Goal: Transaction & Acquisition: Purchase product/service

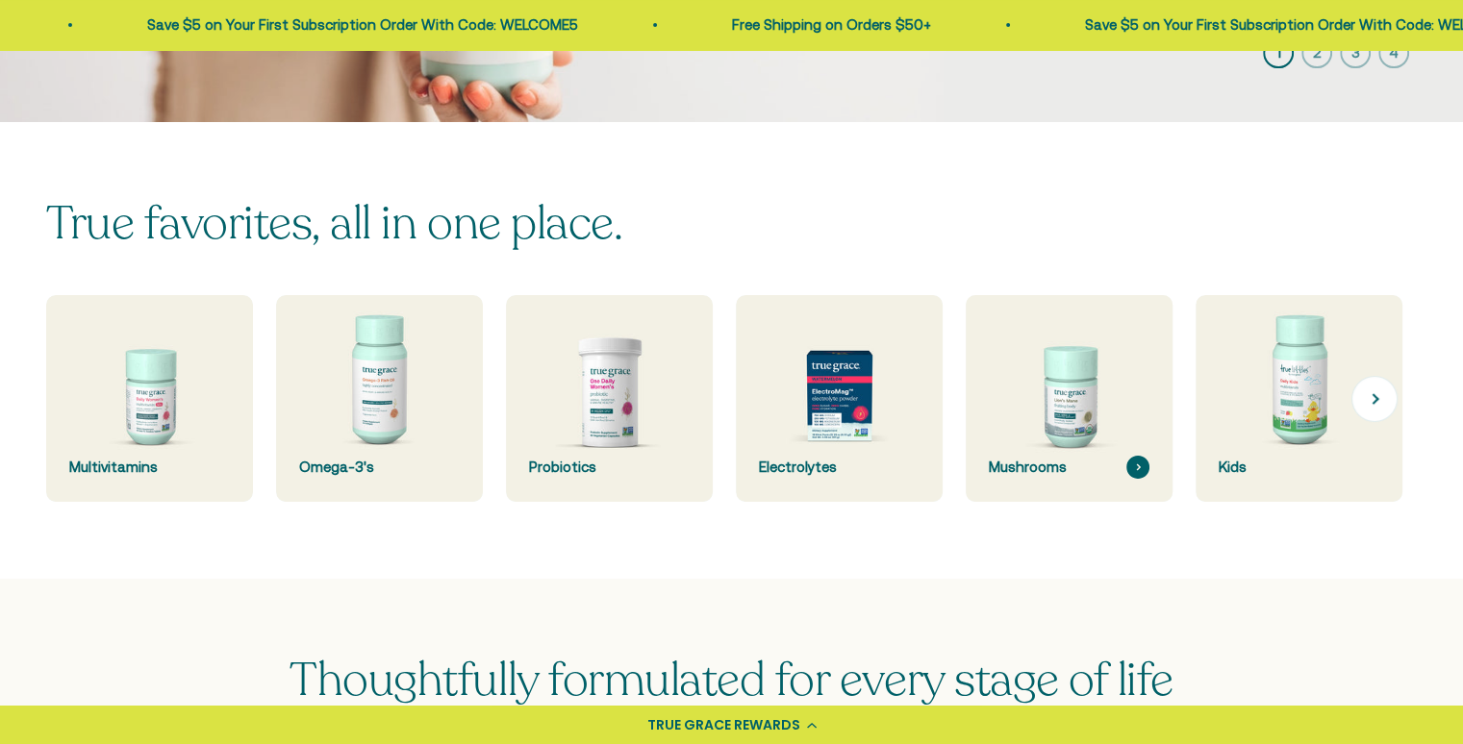
scroll to position [481, 0]
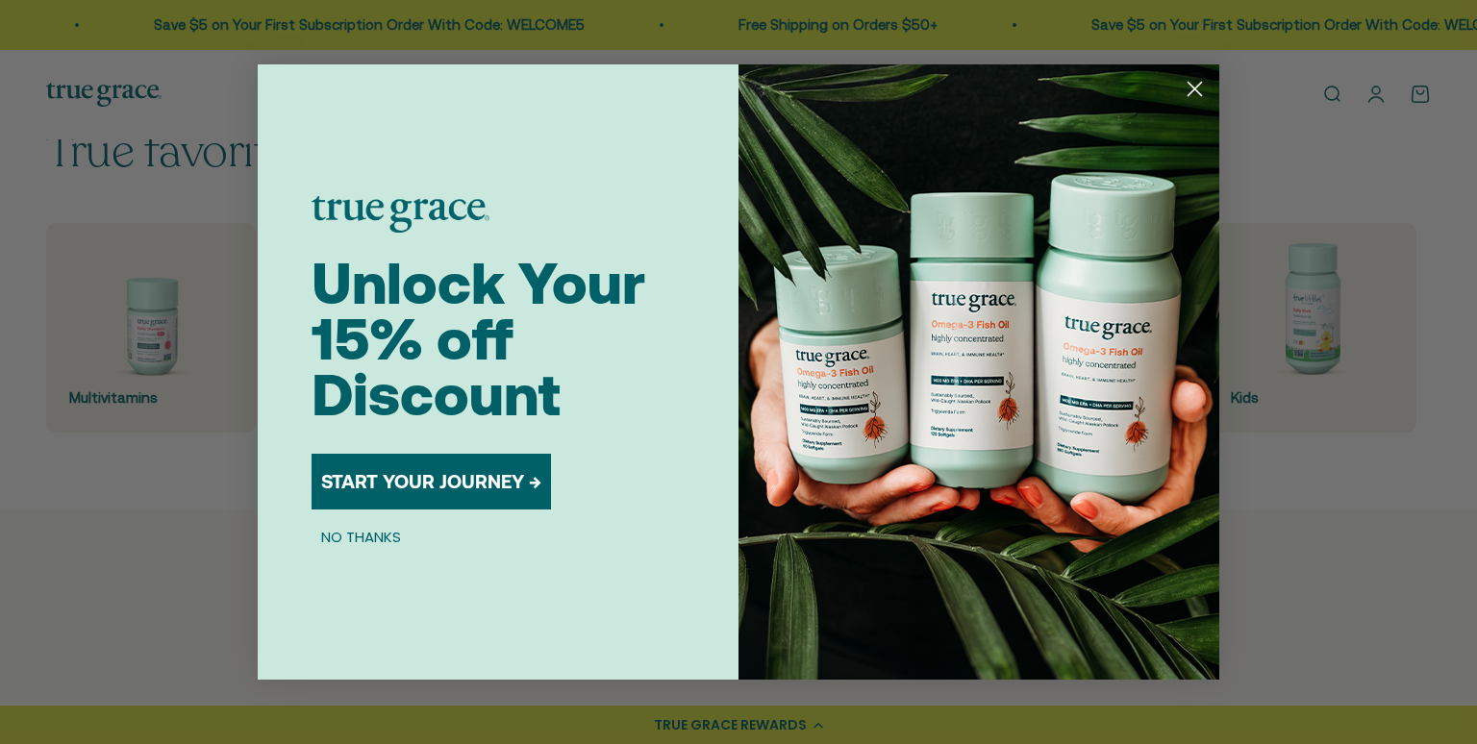
click at [362, 535] on button "NO THANKS" at bounding box center [361, 536] width 99 height 23
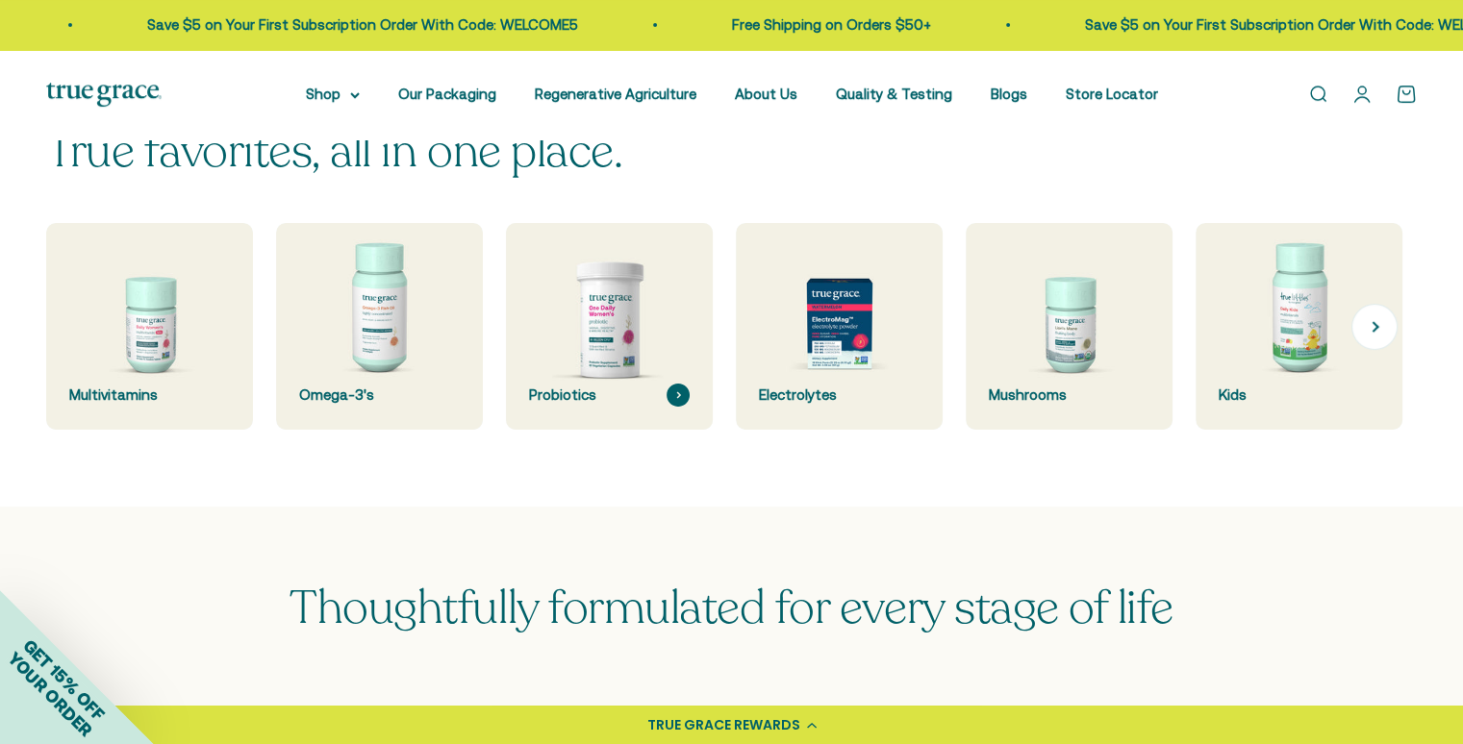
click at [604, 373] on img at bounding box center [609, 326] width 219 height 219
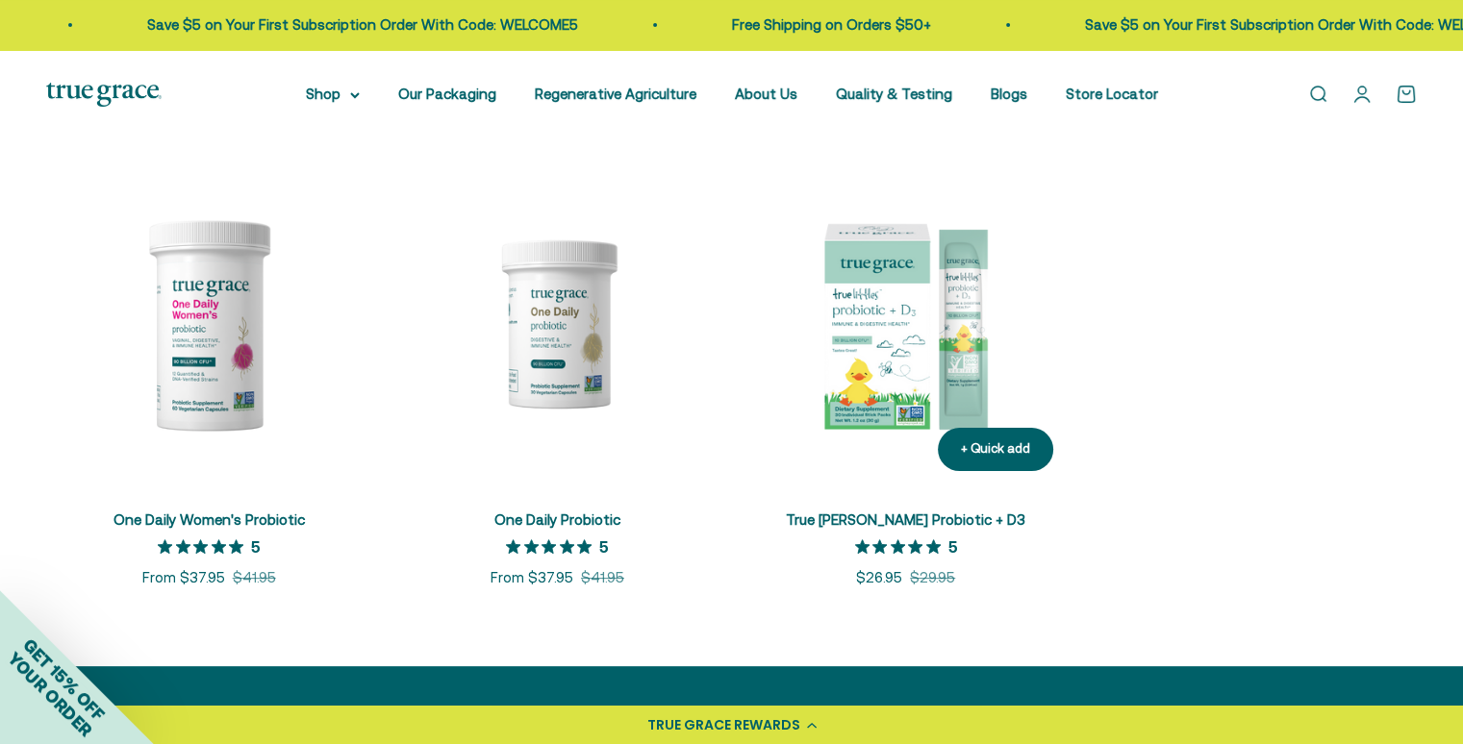
scroll to position [385, 0]
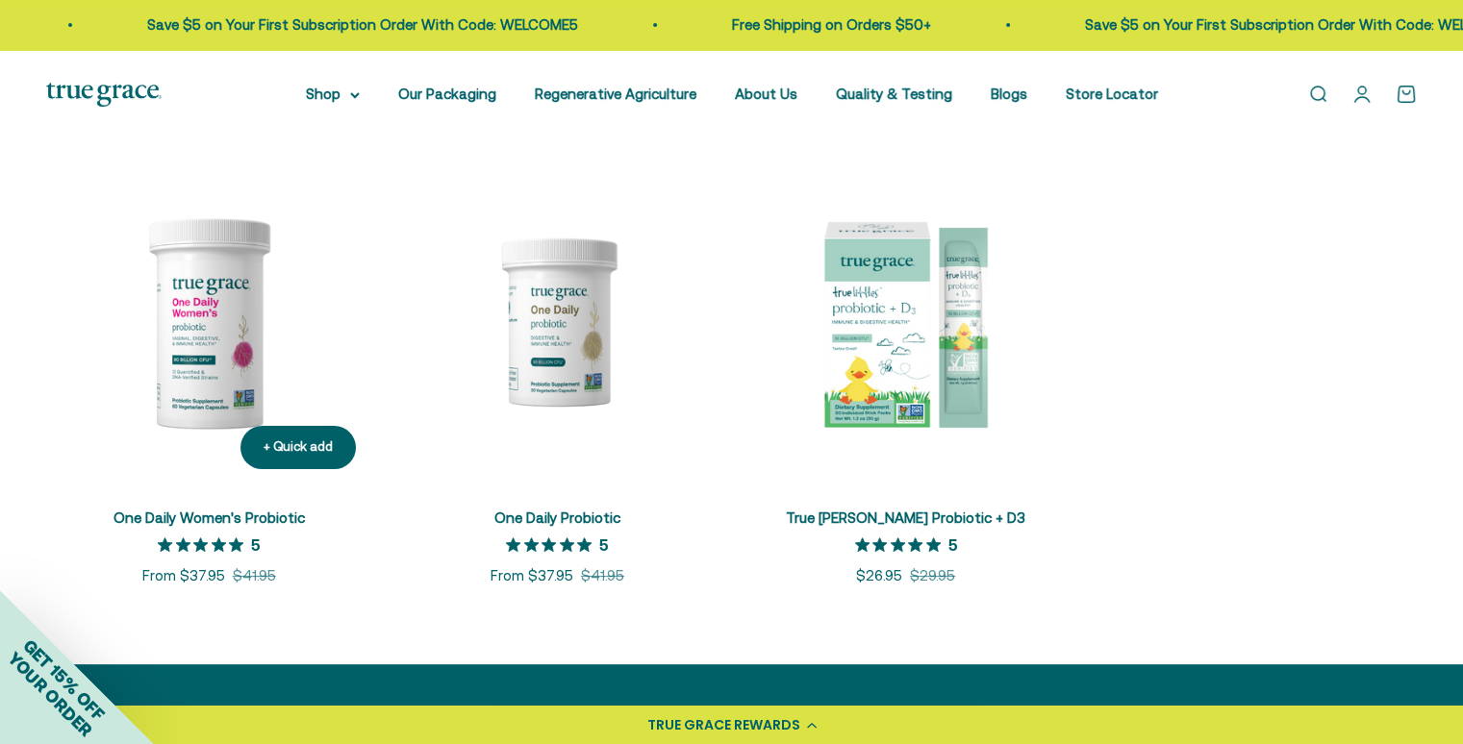
click at [233, 520] on link "One Daily Women's Probiotic" at bounding box center [209, 518] width 191 height 16
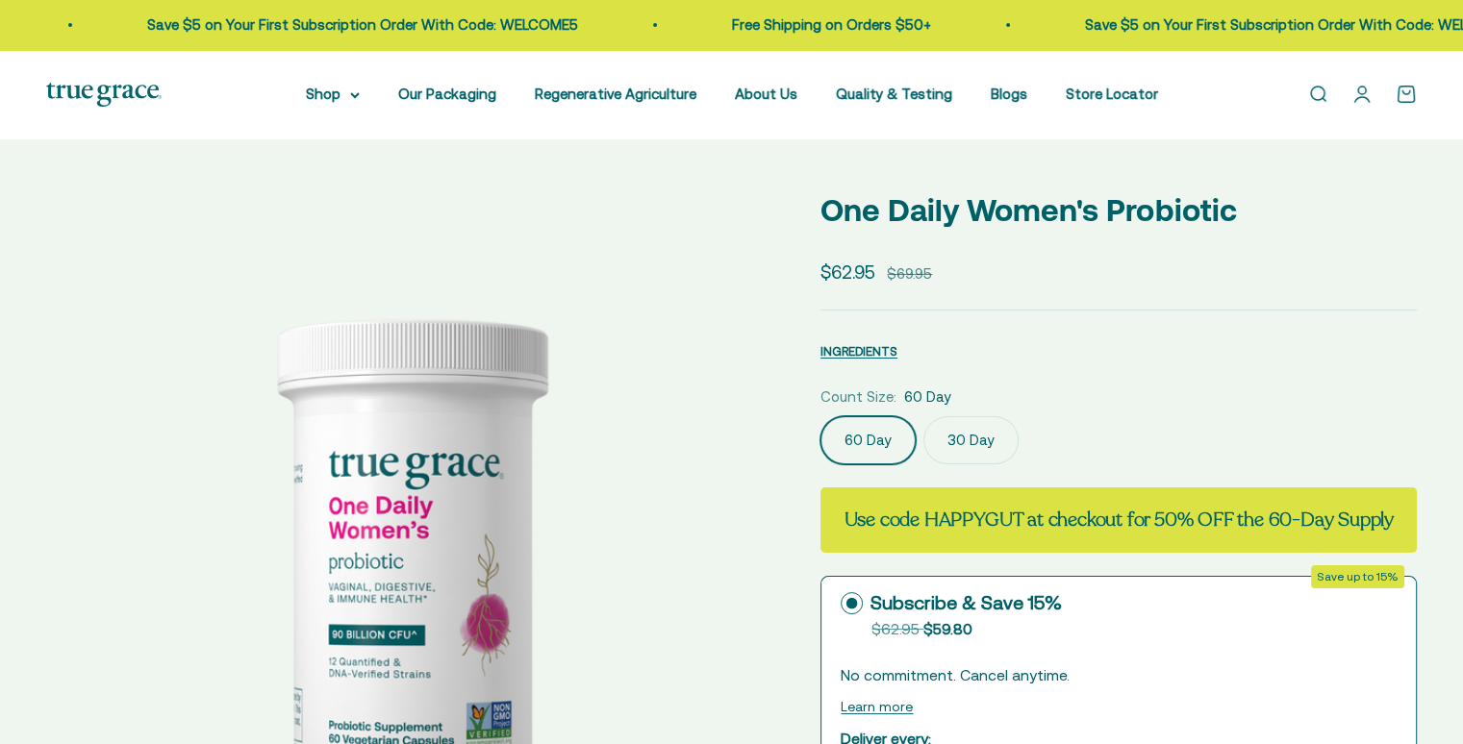
select select "3"
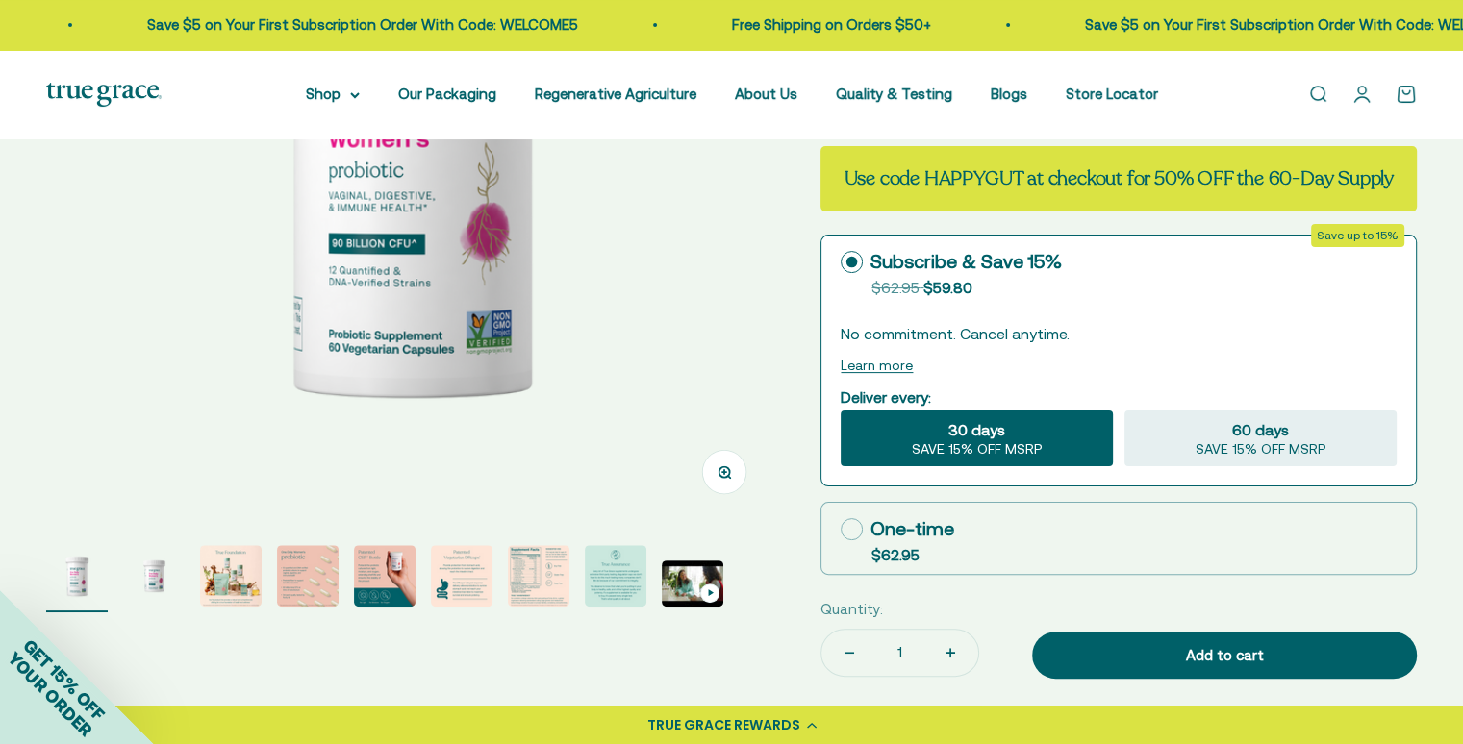
scroll to position [385, 0]
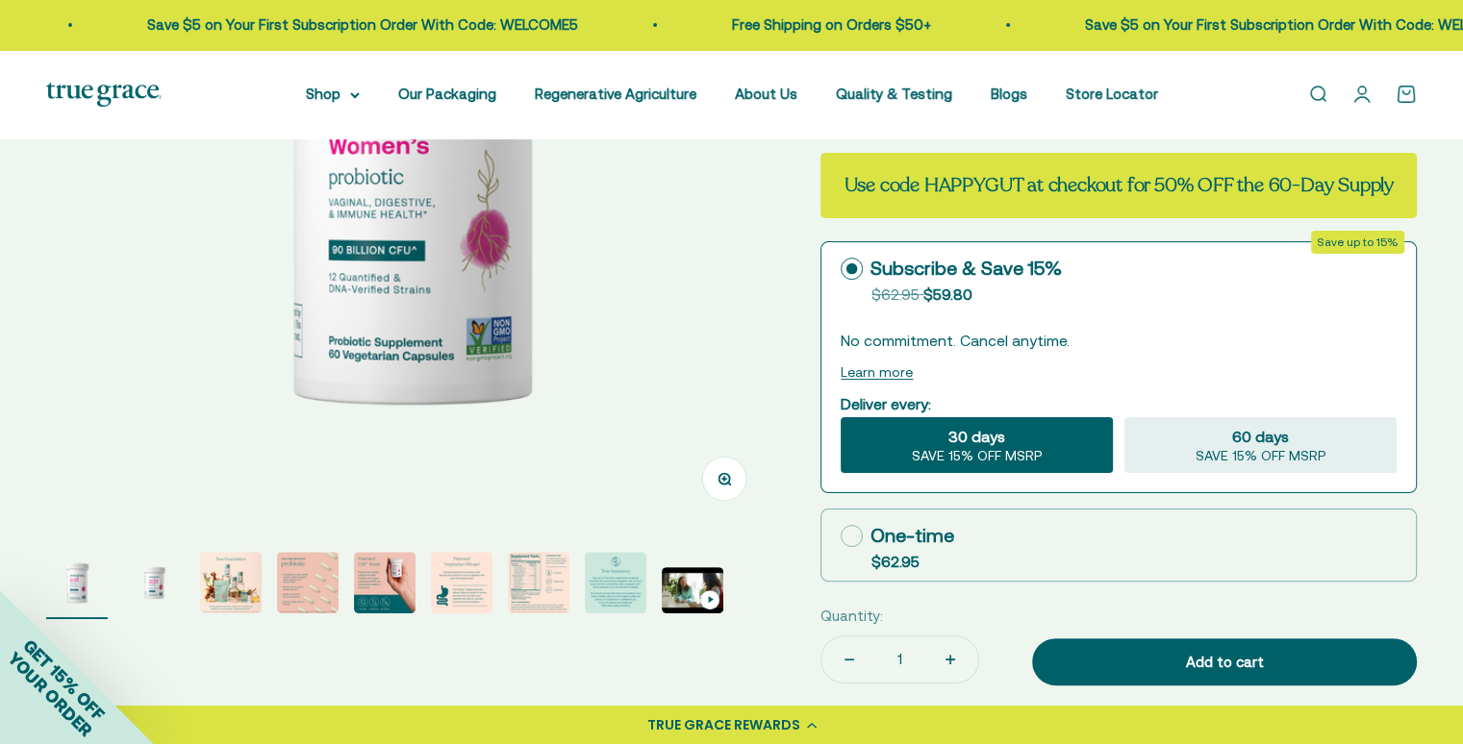
click at [58, 683] on span "GET 15% OFF" at bounding box center [63, 679] width 89 height 89
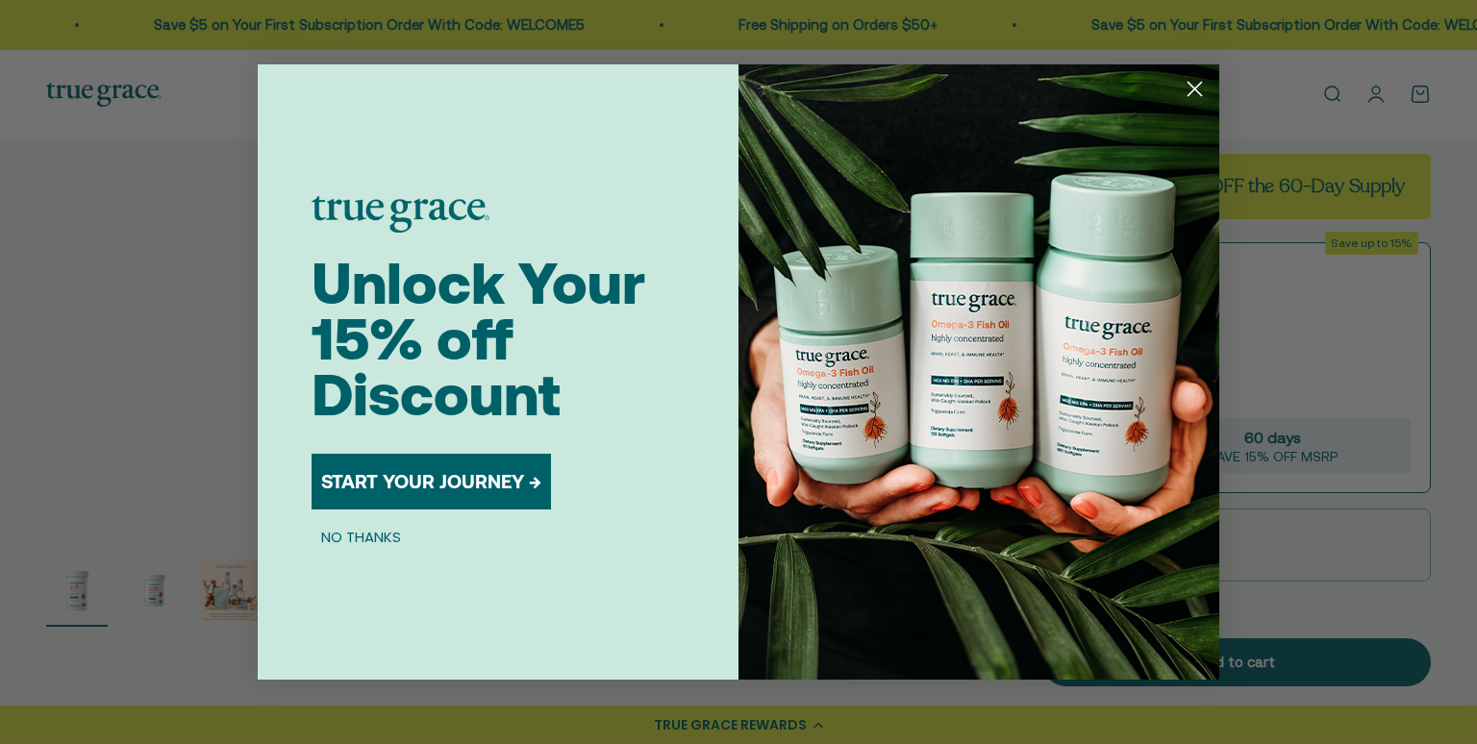
click at [453, 489] on button "START YOUR JOURNEY →" at bounding box center [432, 482] width 240 height 56
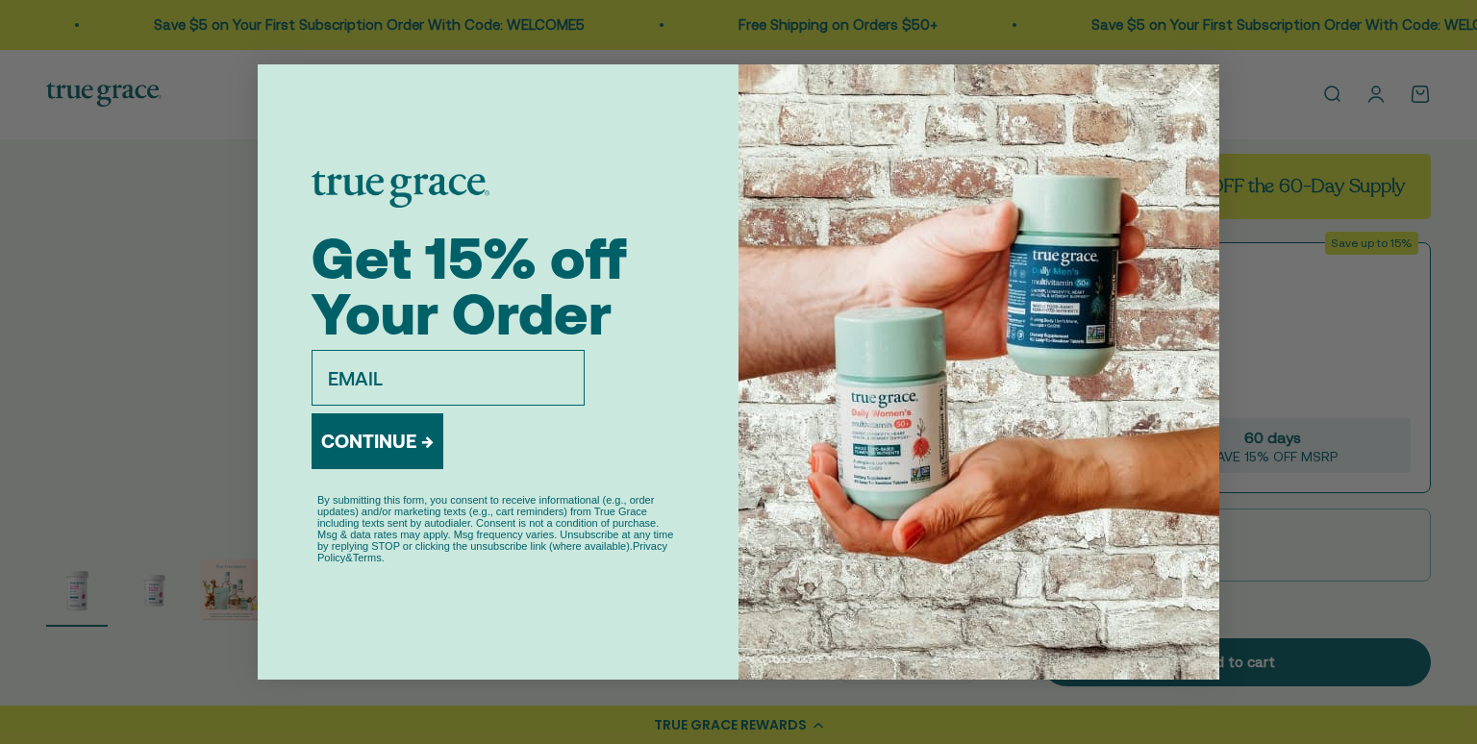
click at [211, 349] on div "Close dialog Get 15% off Your Order email CONTINUE → By submitting this form, y…" at bounding box center [738, 372] width 1477 height 744
click at [320, 189] on img "POPUP Form" at bounding box center [401, 189] width 178 height 37
click at [1182, 482] on img "POPUP Form" at bounding box center [979, 372] width 481 height 616
click at [387, 375] on input "email" at bounding box center [448, 378] width 273 height 56
type input "dmtaber8870@yahoo.com"
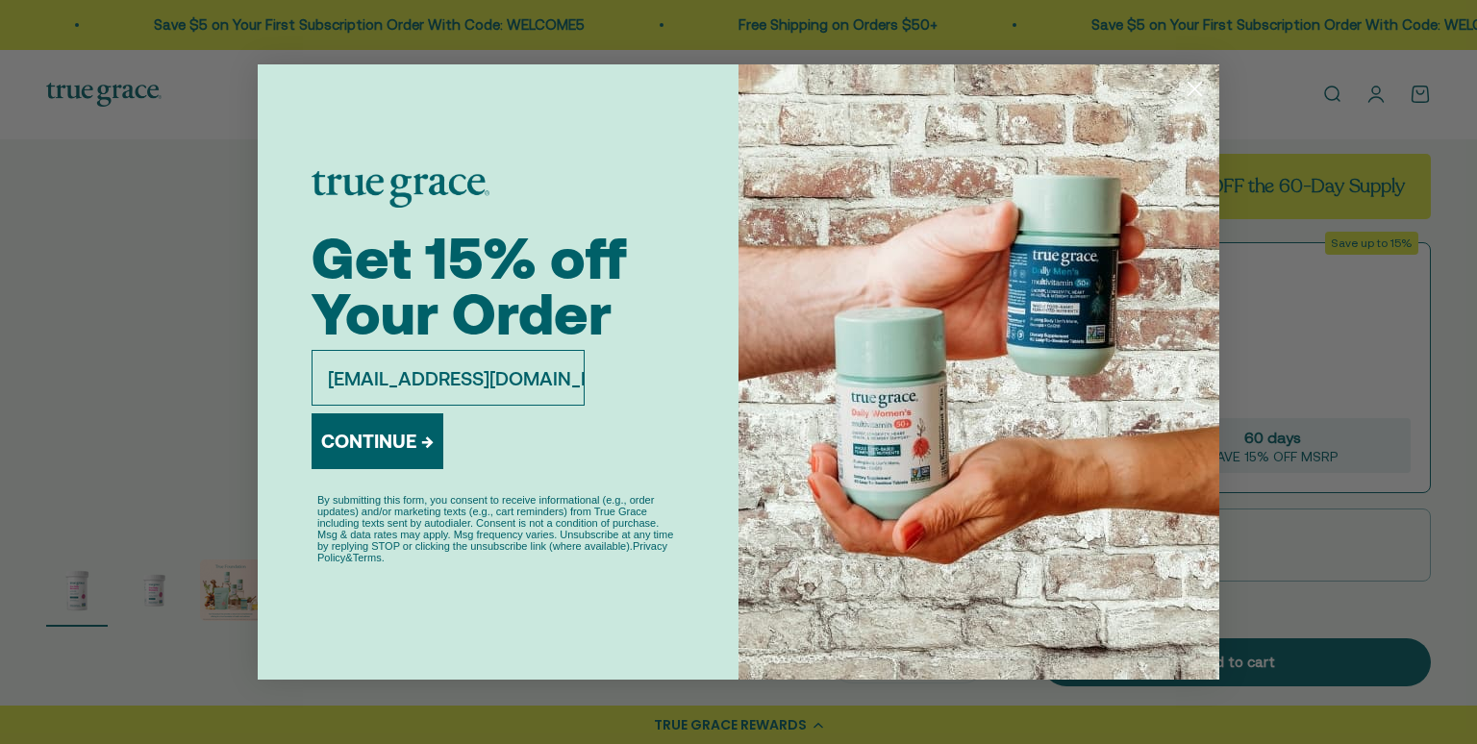
click at [399, 449] on button "CONTINUE →" at bounding box center [378, 442] width 132 height 56
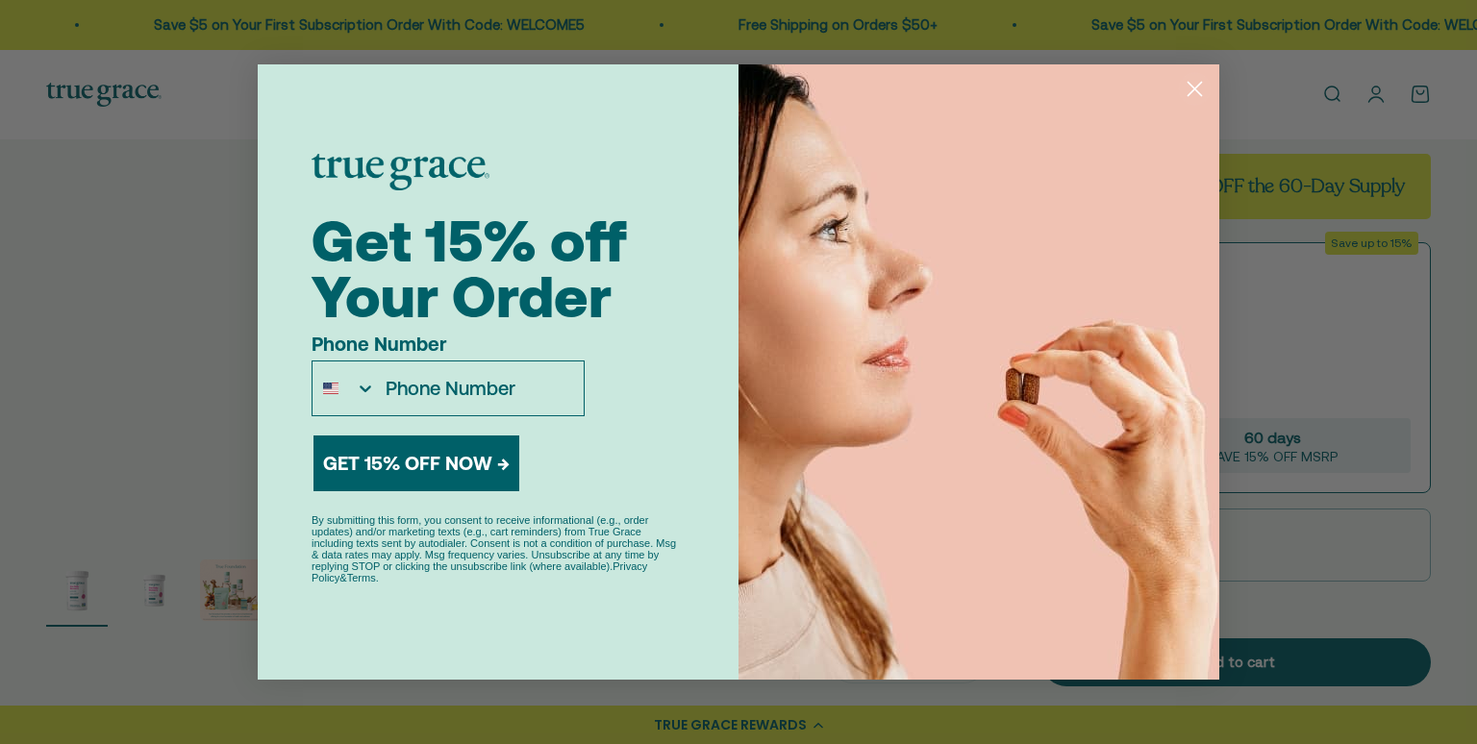
click at [545, 386] on input "Phone Number" at bounding box center [480, 389] width 208 height 54
type input "716-774-8423"
click at [411, 459] on button "GET 15% OFF NOW →" at bounding box center [417, 464] width 206 height 56
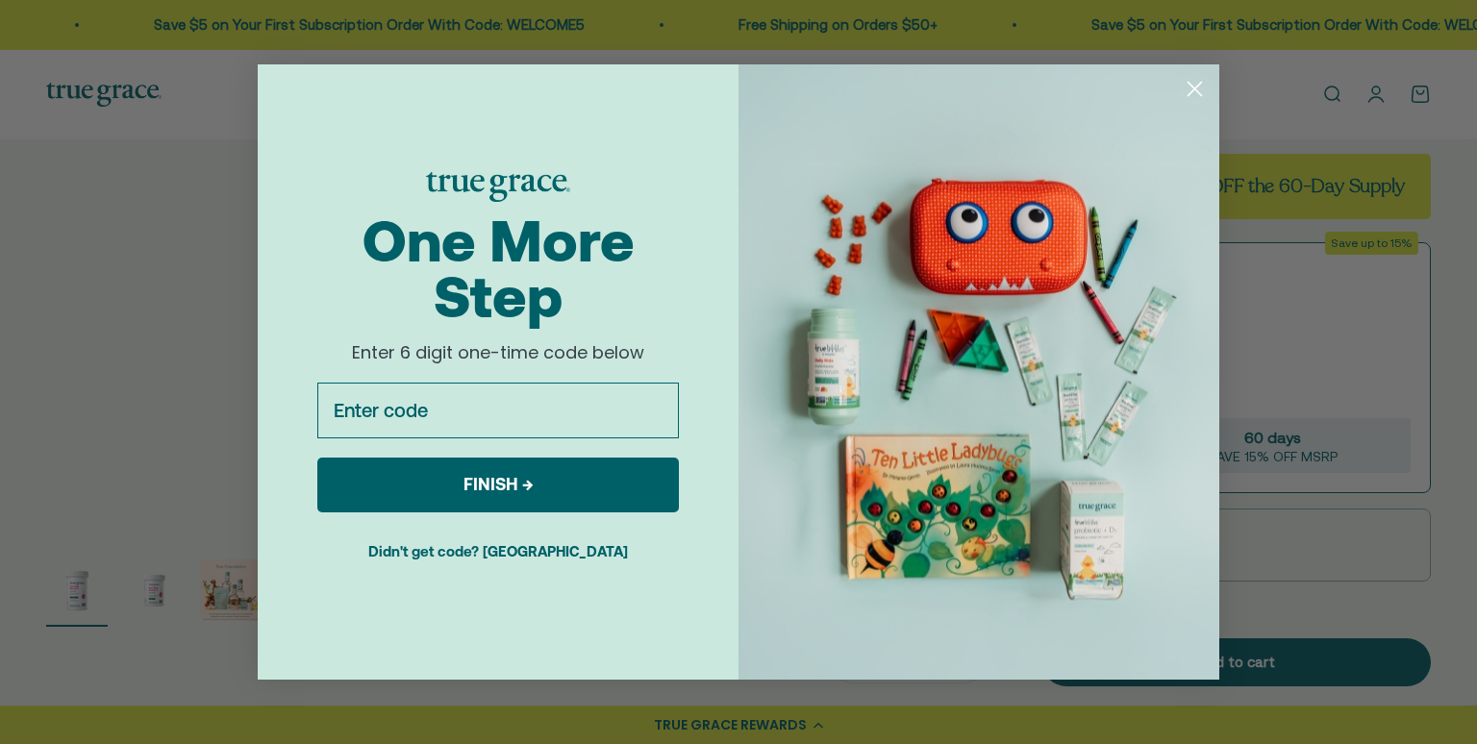
click at [1194, 86] on circle "Close dialog" at bounding box center [1195, 89] width 32 height 32
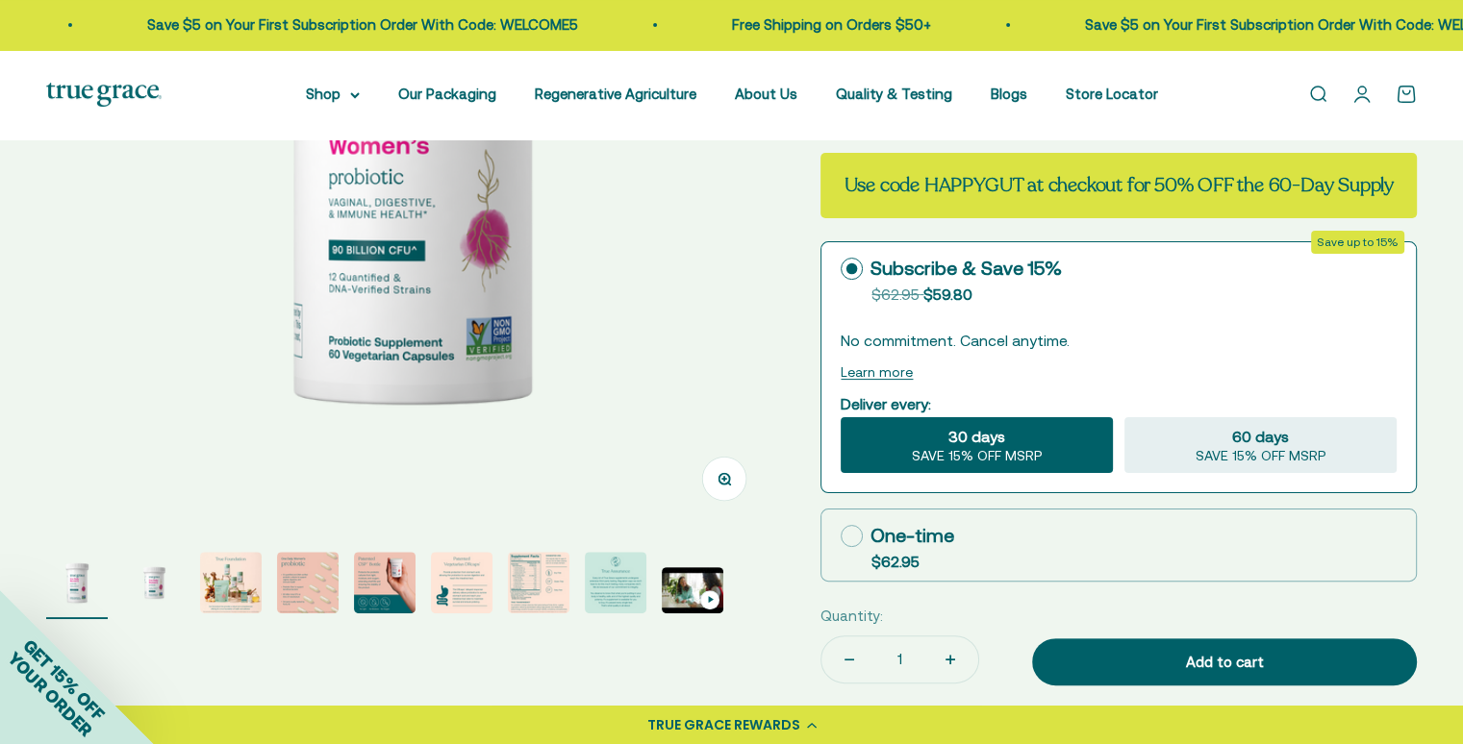
click at [856, 536] on icon at bounding box center [852, 536] width 22 height 22
click at [841, 536] on input "One-time $62.95" at bounding box center [840, 536] width 1 height 1
radio input "true"
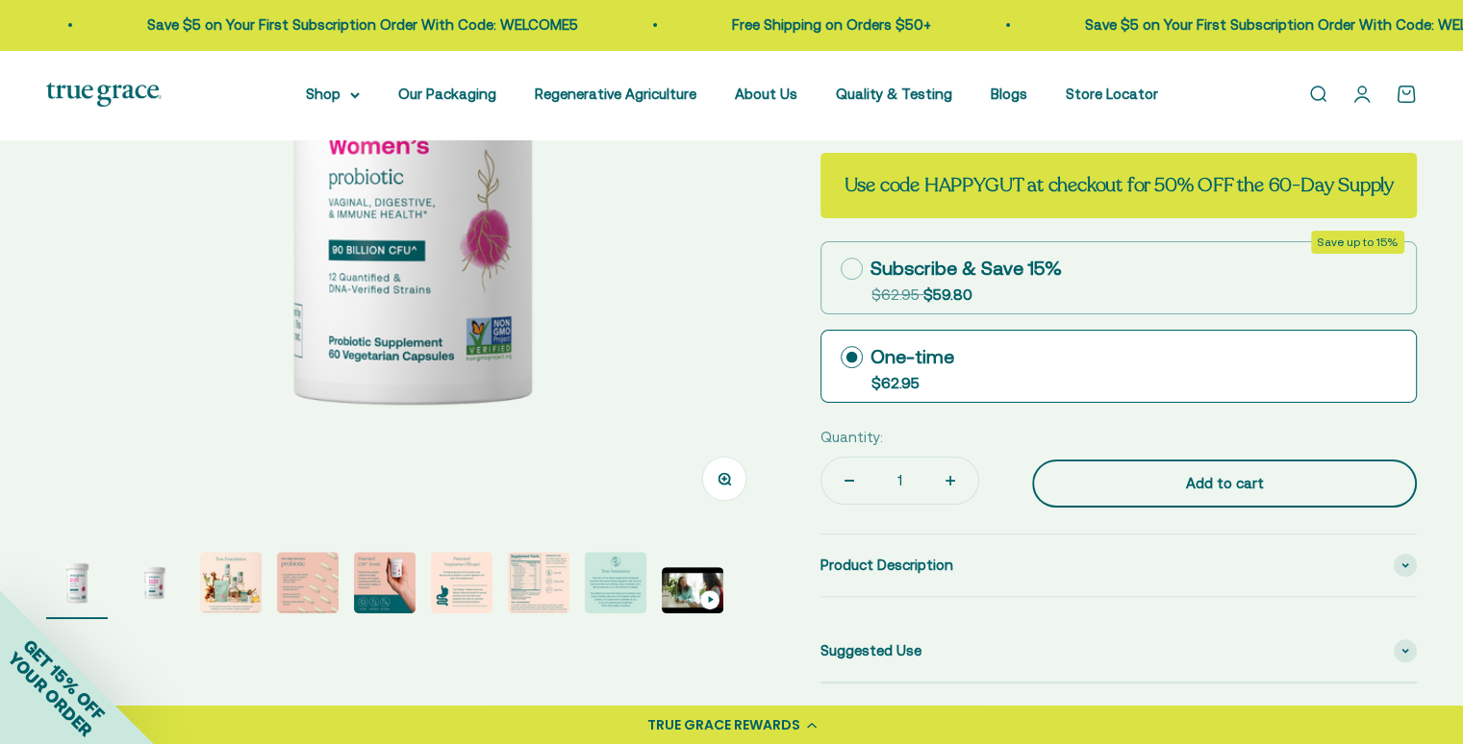
click at [1224, 479] on div "Add to cart" at bounding box center [1225, 483] width 308 height 23
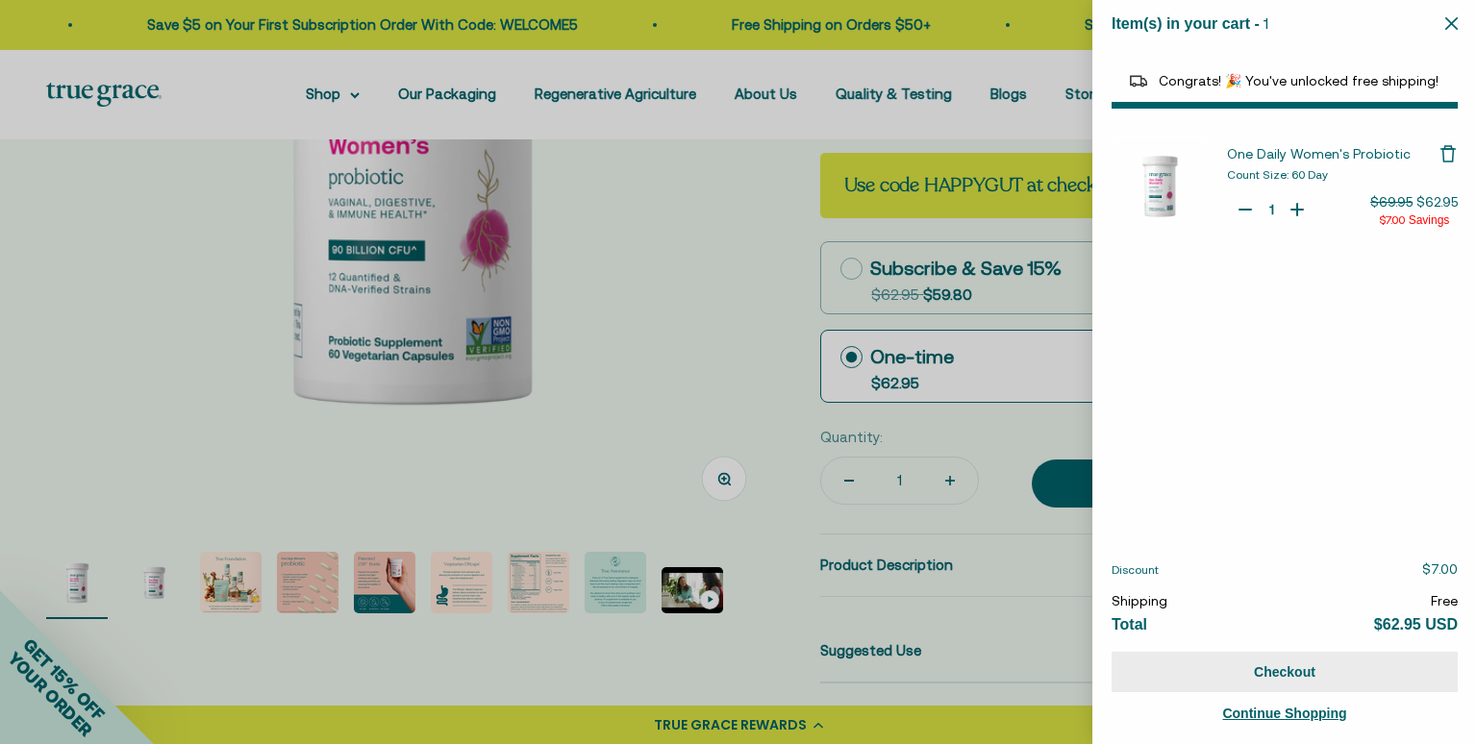
select select "40055698129088"
select select "44878192410838"
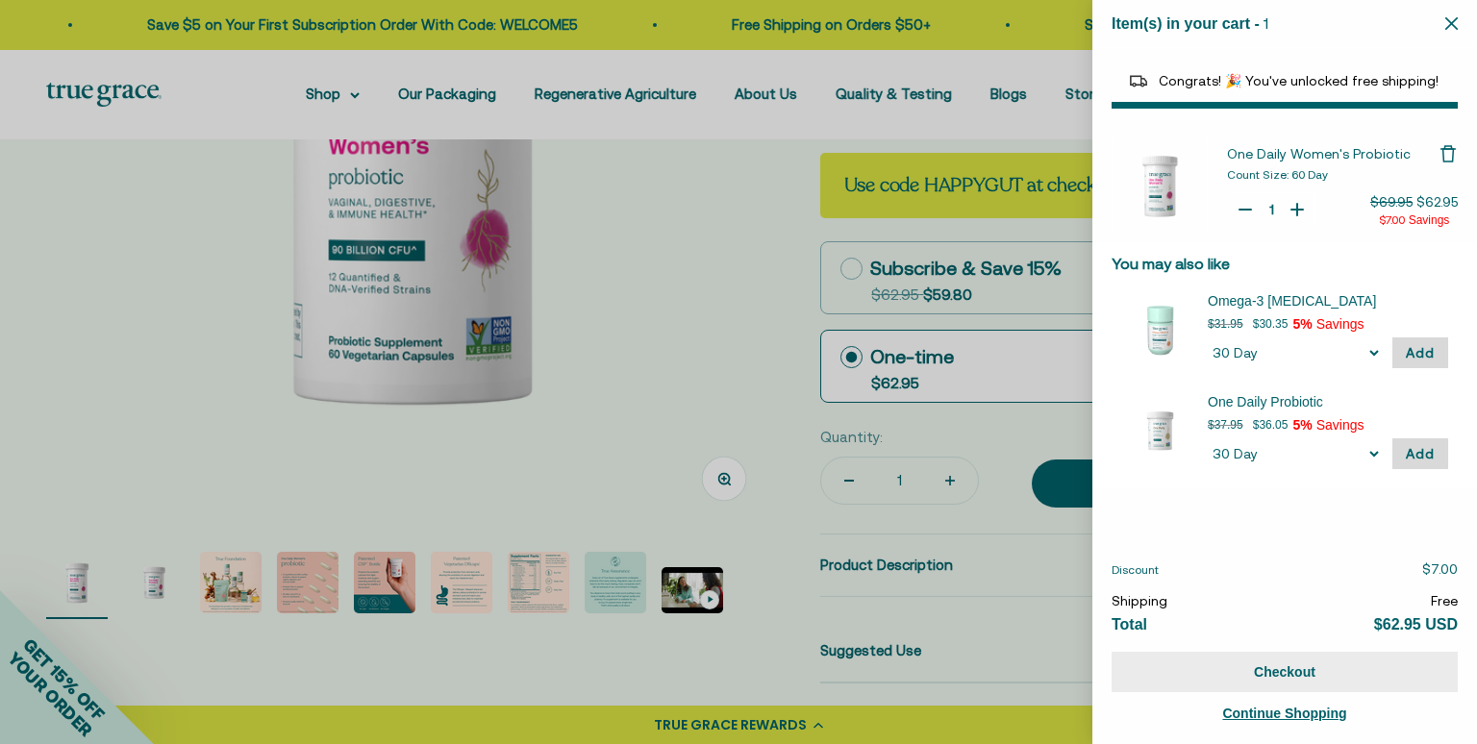
click at [1286, 667] on button "Checkout" at bounding box center [1285, 672] width 346 height 40
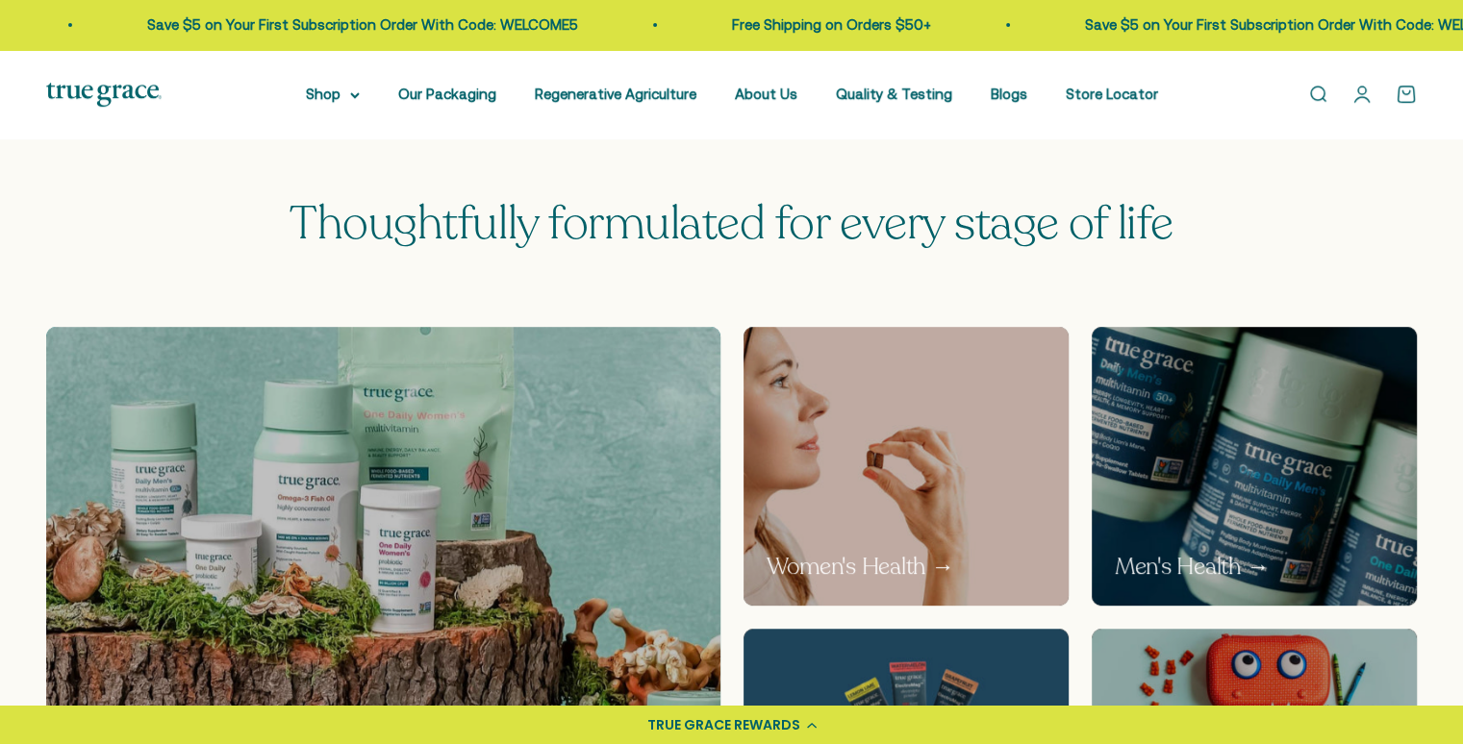
scroll to position [866, 0]
click at [904, 510] on img at bounding box center [905, 465] width 345 height 295
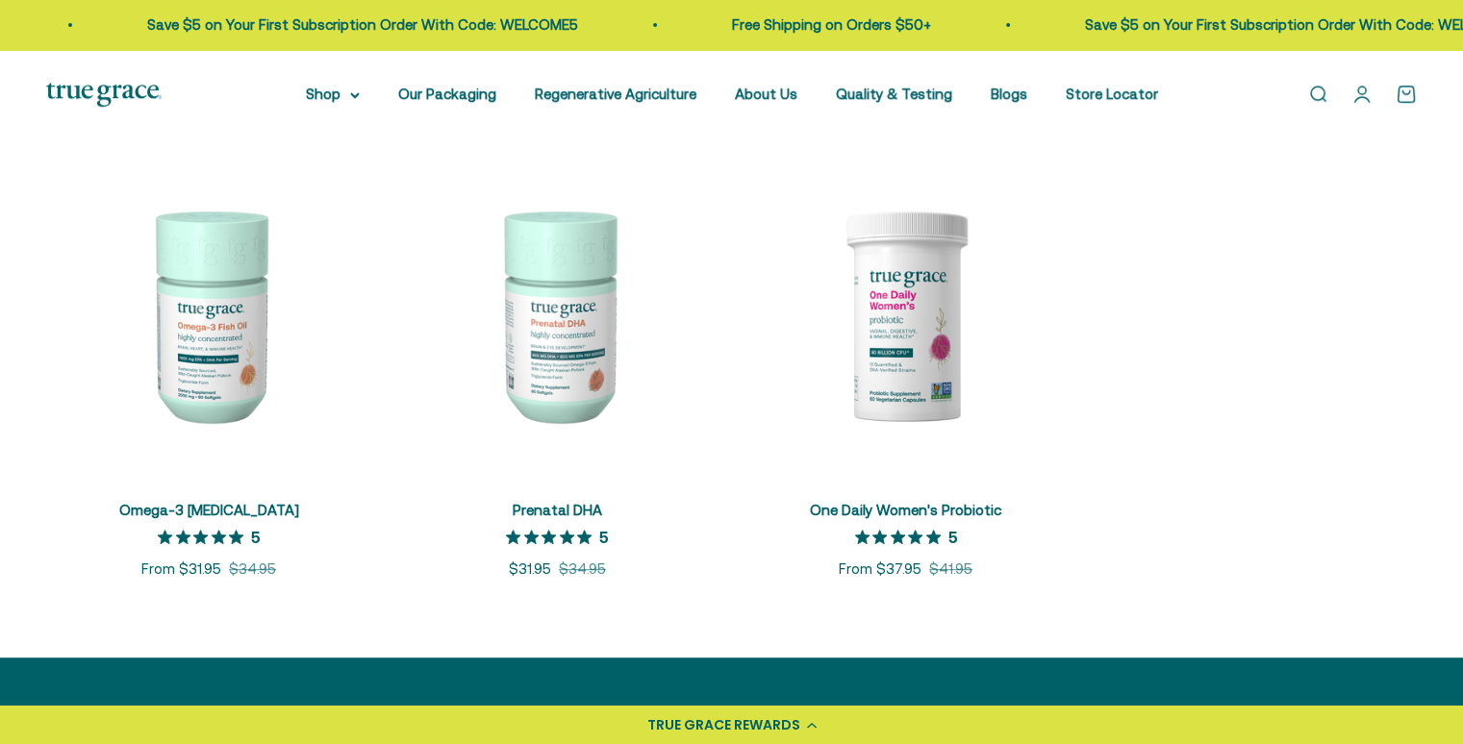
scroll to position [866, 0]
